Goal: Task Accomplishment & Management: Use online tool/utility

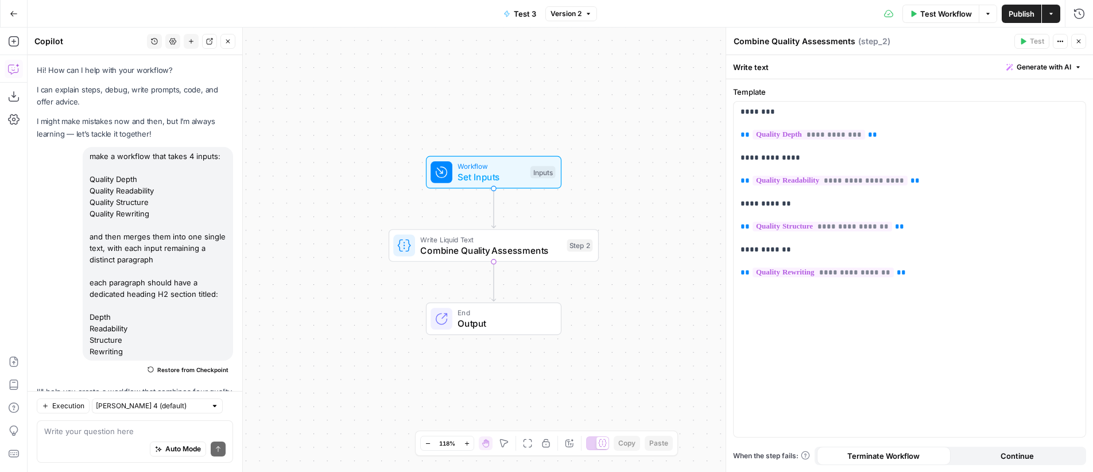
scroll to position [1025, 0]
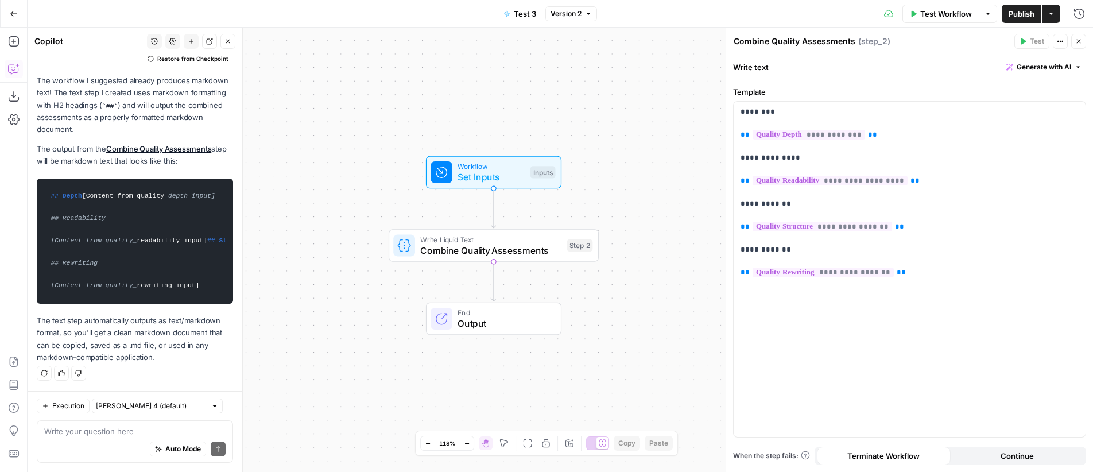
click at [1056, 17] on button "Actions" at bounding box center [1051, 14] width 18 height 18
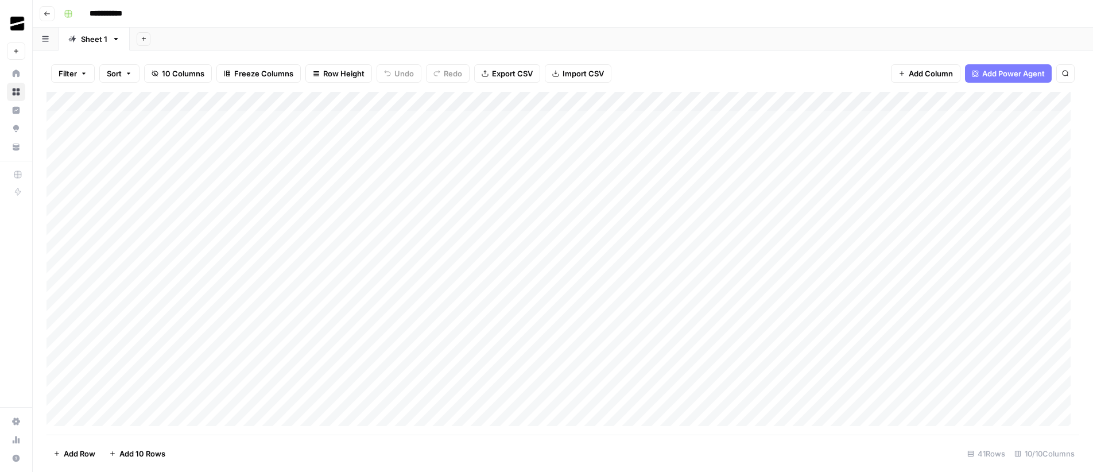
click at [209, 119] on div "Add Column" at bounding box center [563, 263] width 1033 height 343
click at [222, 398] on div "Add Column" at bounding box center [563, 263] width 1033 height 343
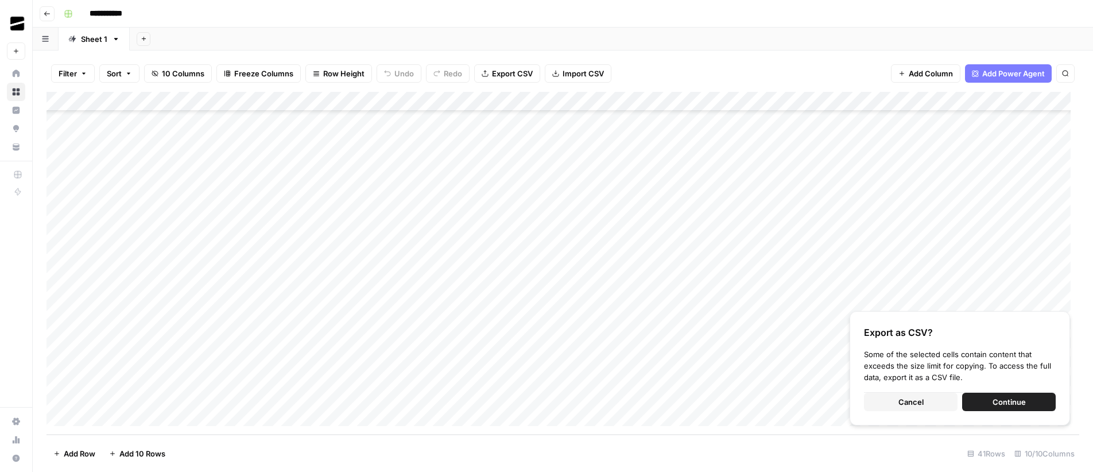
click at [1018, 401] on span "Continue" at bounding box center [1009, 401] width 33 height 11
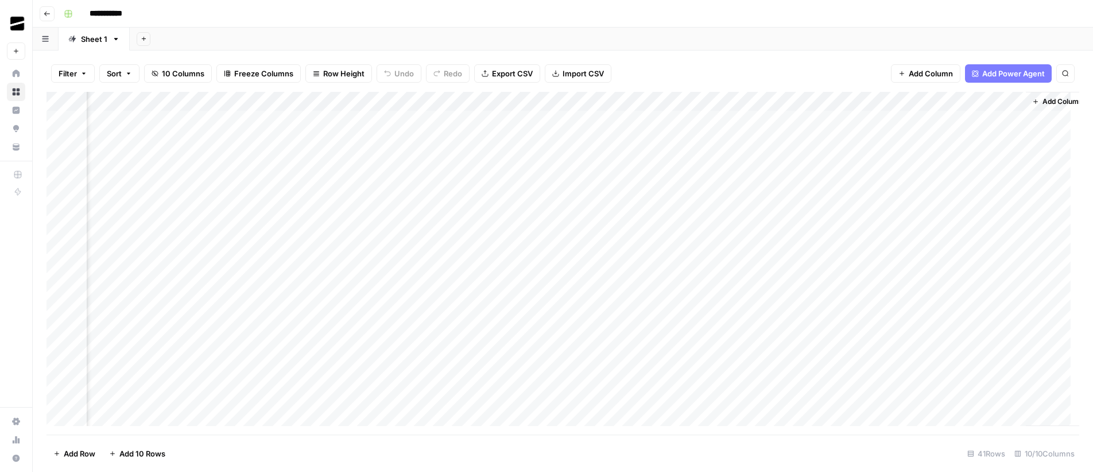
scroll to position [0, 176]
click at [1044, 101] on span "Add Column" at bounding box center [1053, 101] width 40 height 10
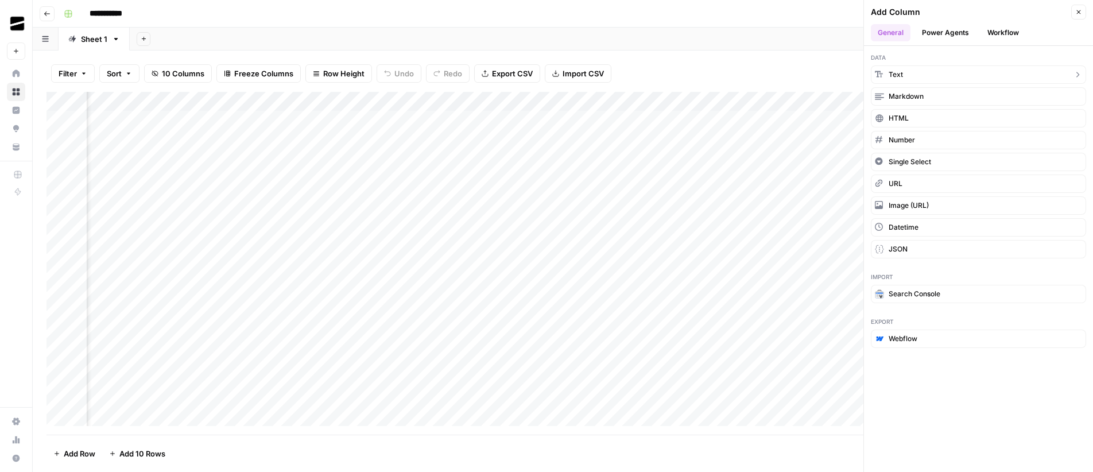
click at [945, 72] on button "Text" at bounding box center [978, 74] width 215 height 18
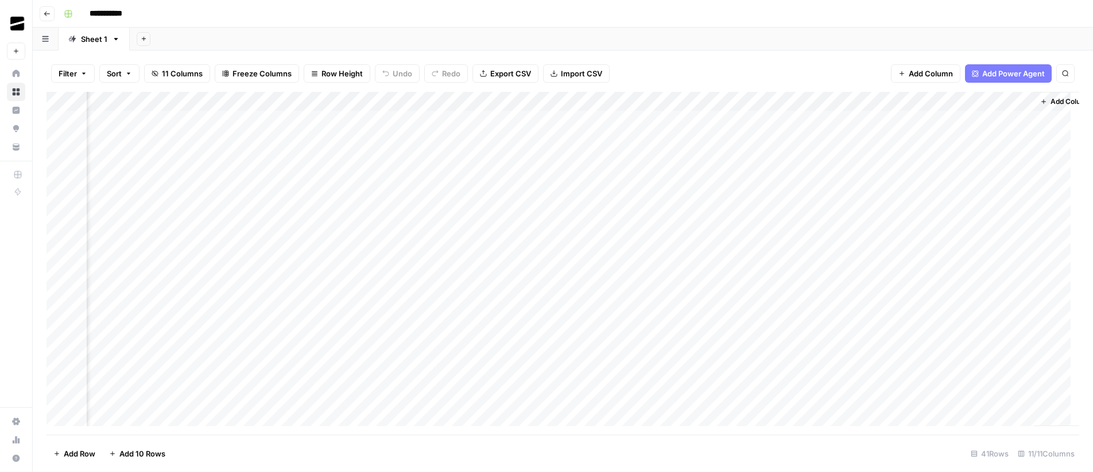
scroll to position [0, 341]
click at [898, 103] on div "Add Column" at bounding box center [563, 263] width 1033 height 343
click at [905, 129] on input "New Column" at bounding box center [909, 128] width 117 height 11
type input "URL"
drag, startPoint x: 921, startPoint y: 100, endPoint x: 79, endPoint y: 102, distance: 841.6
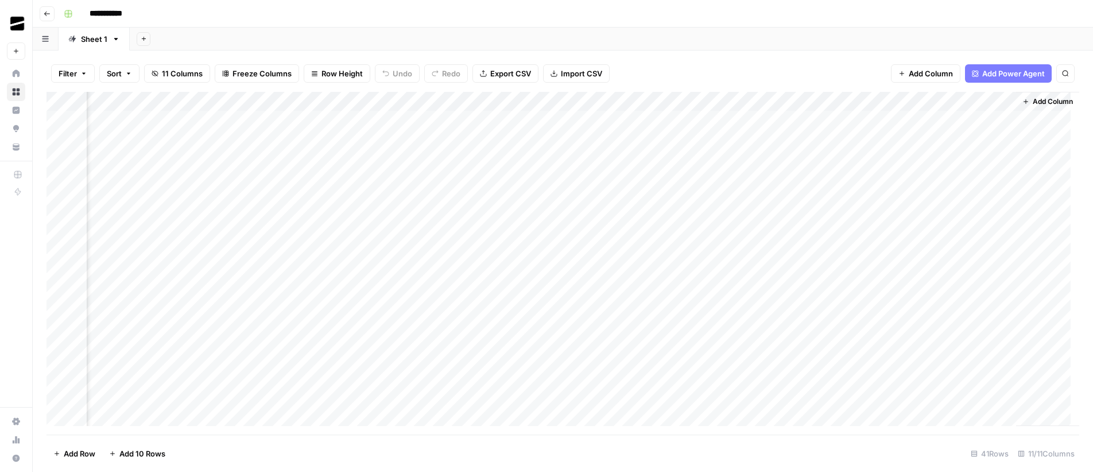
click at [79, 102] on div "Add Column" at bounding box center [563, 263] width 1033 height 343
drag, startPoint x: 377, startPoint y: 100, endPoint x: 91, endPoint y: 113, distance: 286.7
click at [91, 113] on div "Add Column" at bounding box center [563, 263] width 1033 height 343
click at [323, 117] on div "Add Column" at bounding box center [563, 263] width 1033 height 343
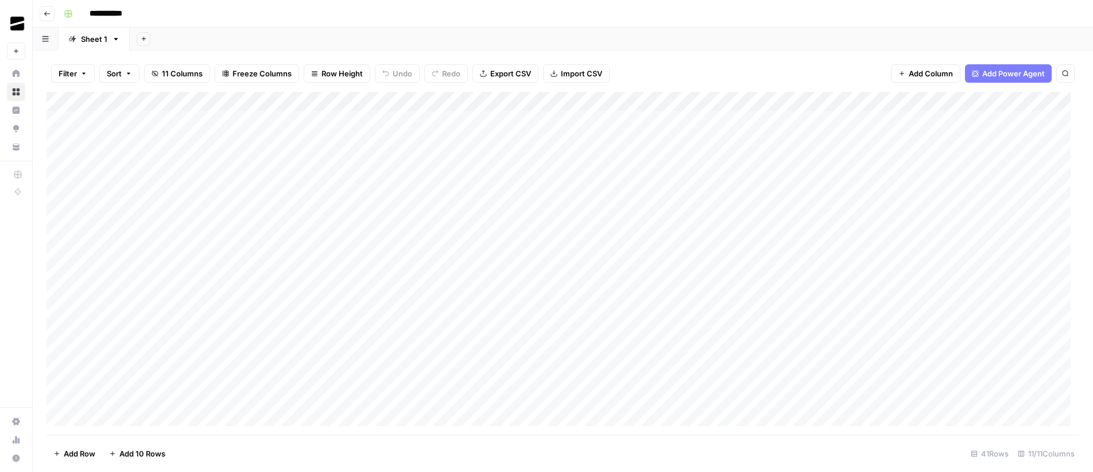
click at [130, 121] on div "Add Column" at bounding box center [563, 263] width 1033 height 343
click at [667, 124] on div "Add Column" at bounding box center [563, 263] width 1033 height 343
click at [642, 398] on div "Add Column" at bounding box center [563, 263] width 1033 height 343
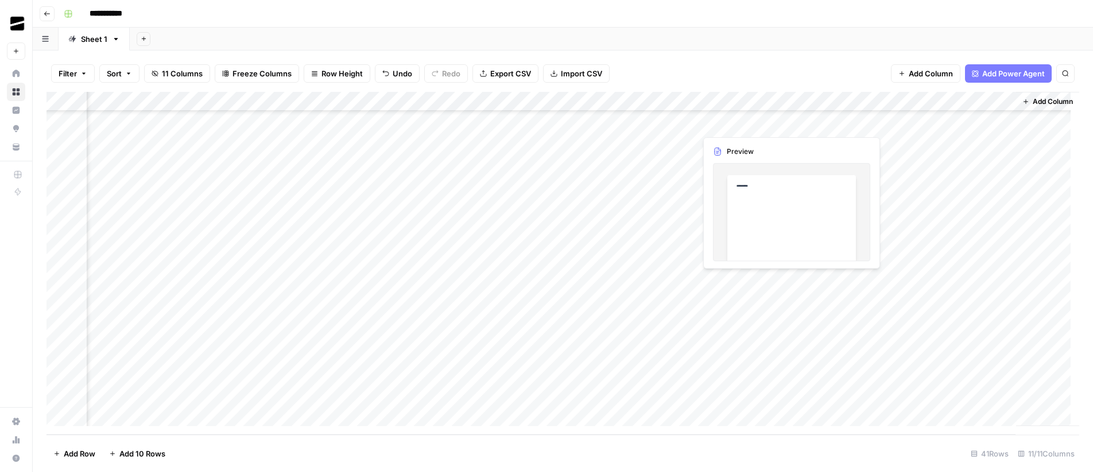
click at [754, 122] on div "Add Column" at bounding box center [563, 263] width 1033 height 343
click at [737, 121] on div "Add Column" at bounding box center [563, 263] width 1033 height 343
click at [718, 400] on div "Add Column" at bounding box center [563, 263] width 1033 height 343
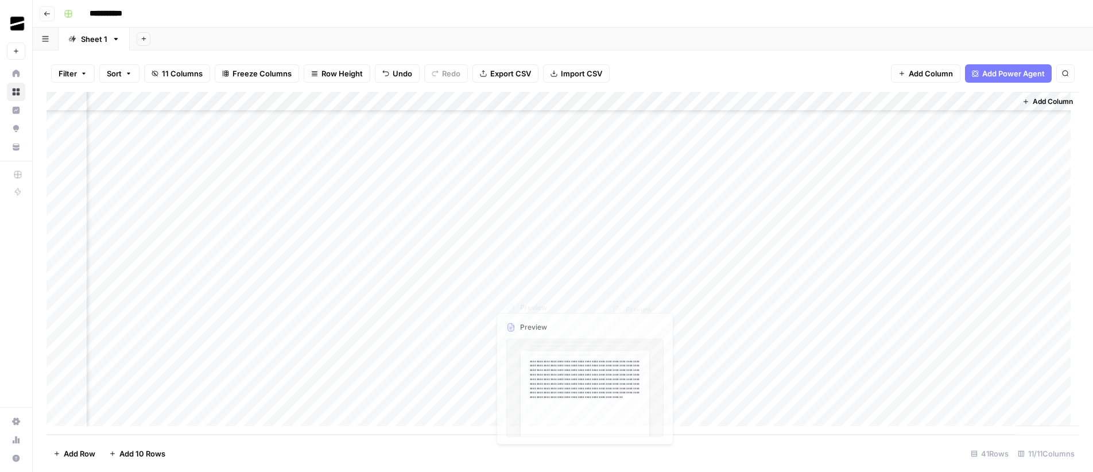
scroll to position [0, 341]
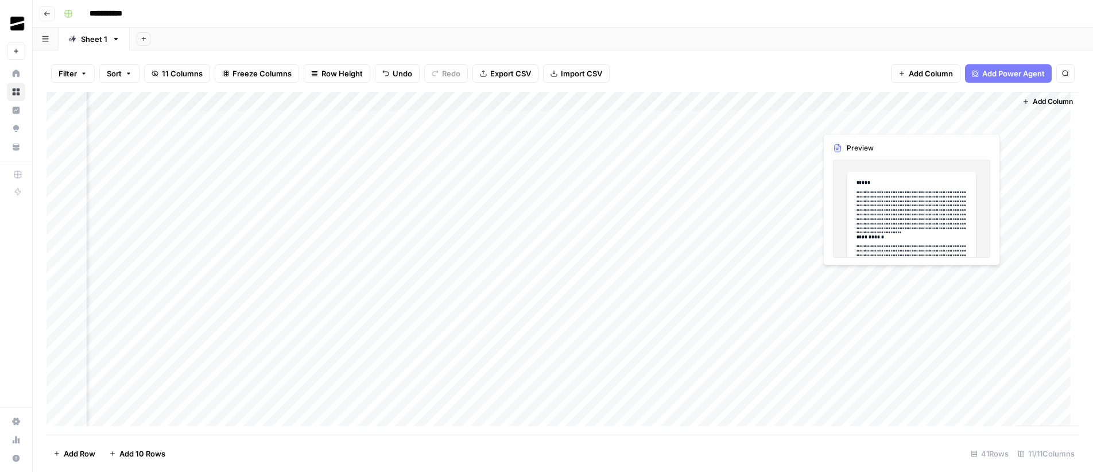
click at [967, 121] on div "Add Column" at bounding box center [563, 263] width 1033 height 343
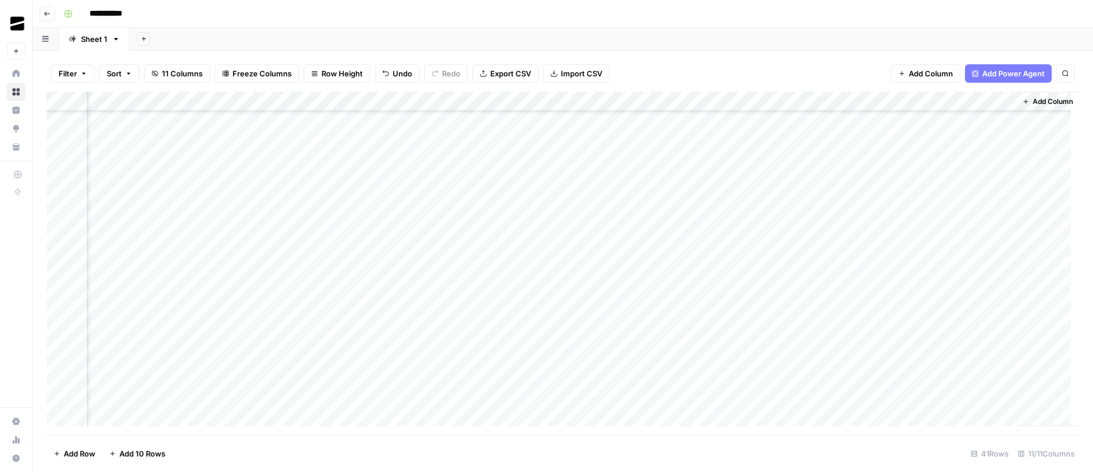
scroll to position [504, 341]
click at [956, 400] on div "Add Column" at bounding box center [563, 263] width 1033 height 343
